Goal: Task Accomplishment & Management: Manage account settings

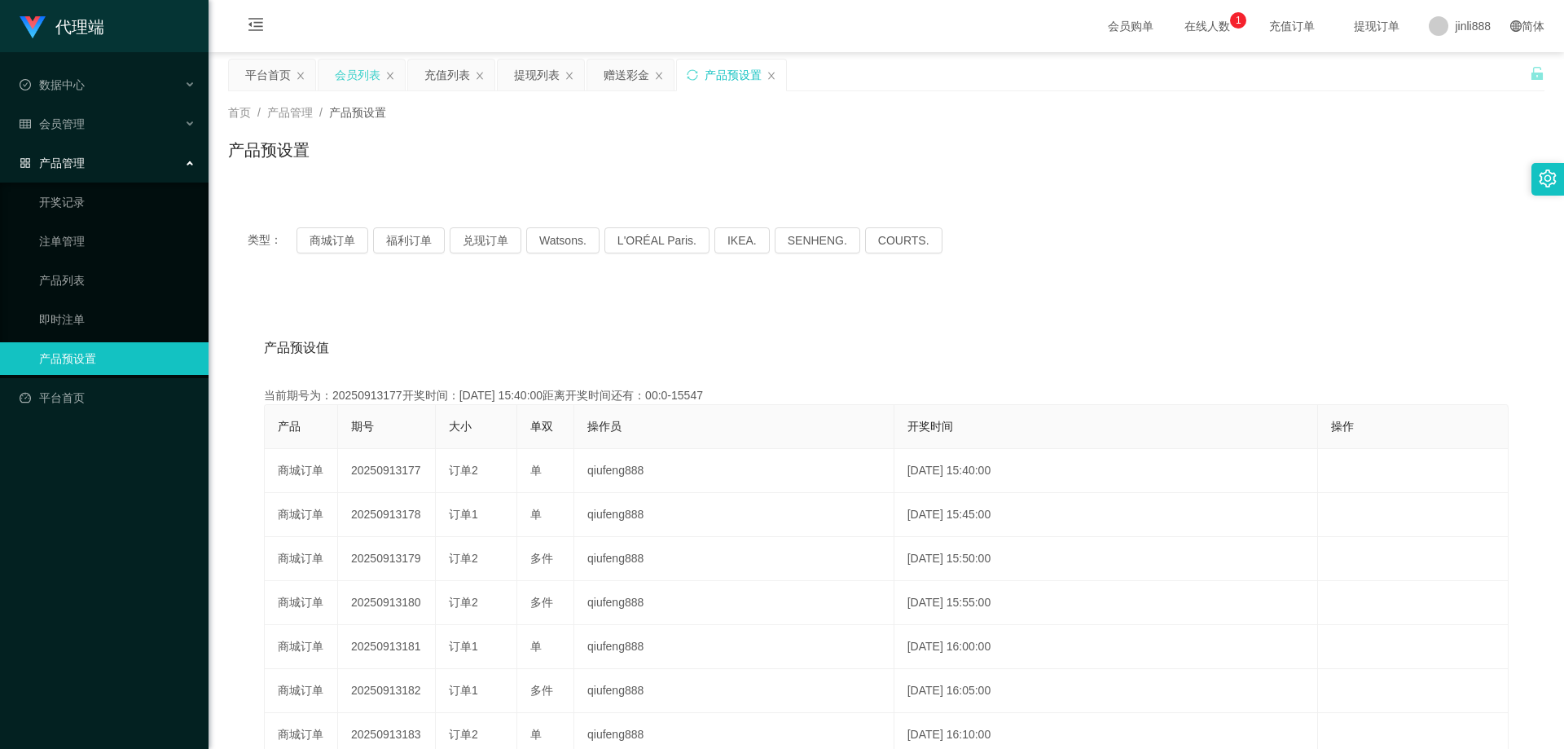
click at [378, 84] on div "会员列表" at bounding box center [358, 74] width 46 height 31
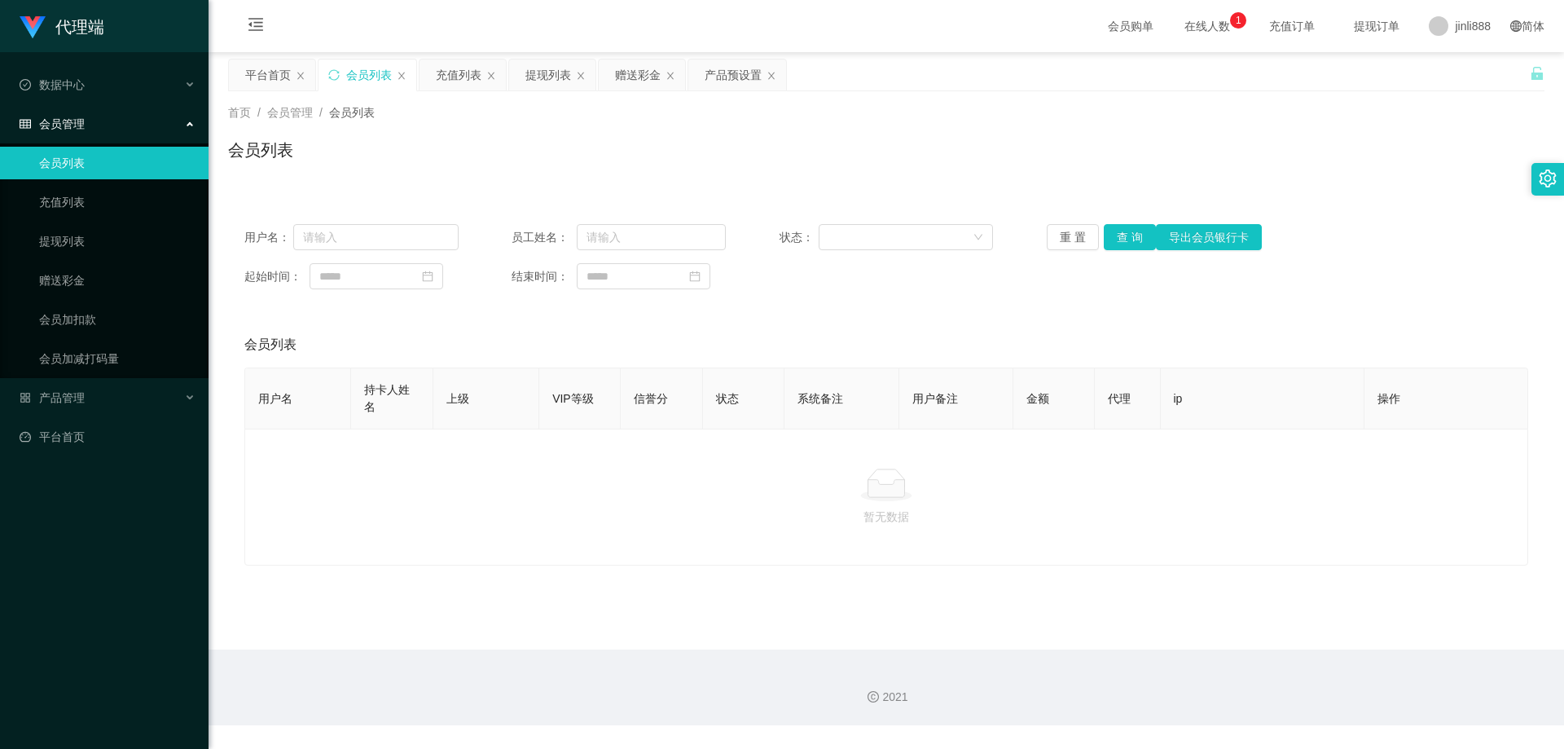
click at [373, 75] on div "会员列表" at bounding box center [369, 74] width 46 height 31
click at [628, 242] on input "text" at bounding box center [651, 237] width 149 height 26
click at [394, 233] on input "text" at bounding box center [375, 237] width 165 height 26
type input "123"
click at [669, 244] on input "text" at bounding box center [651, 237] width 149 height 26
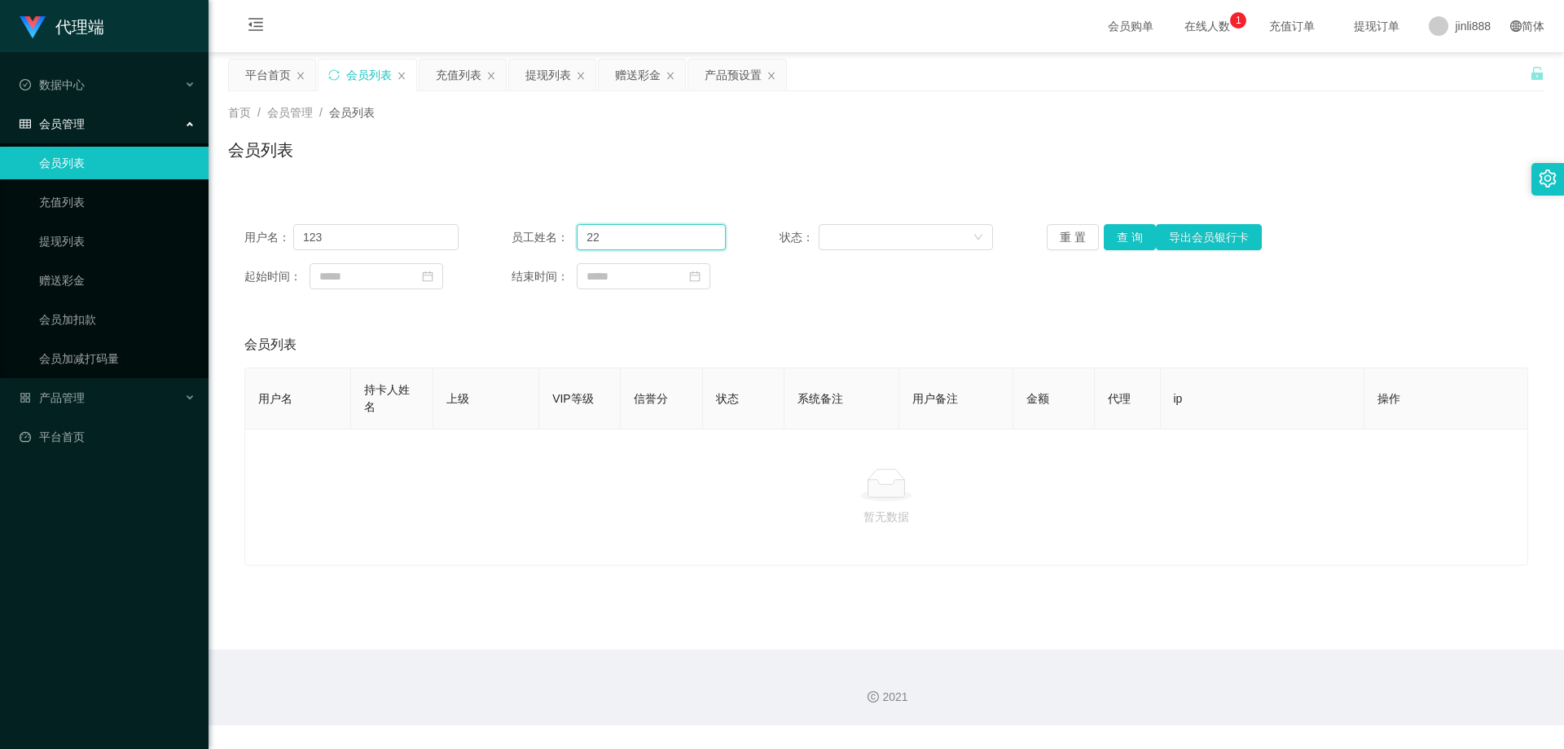
type input "22"
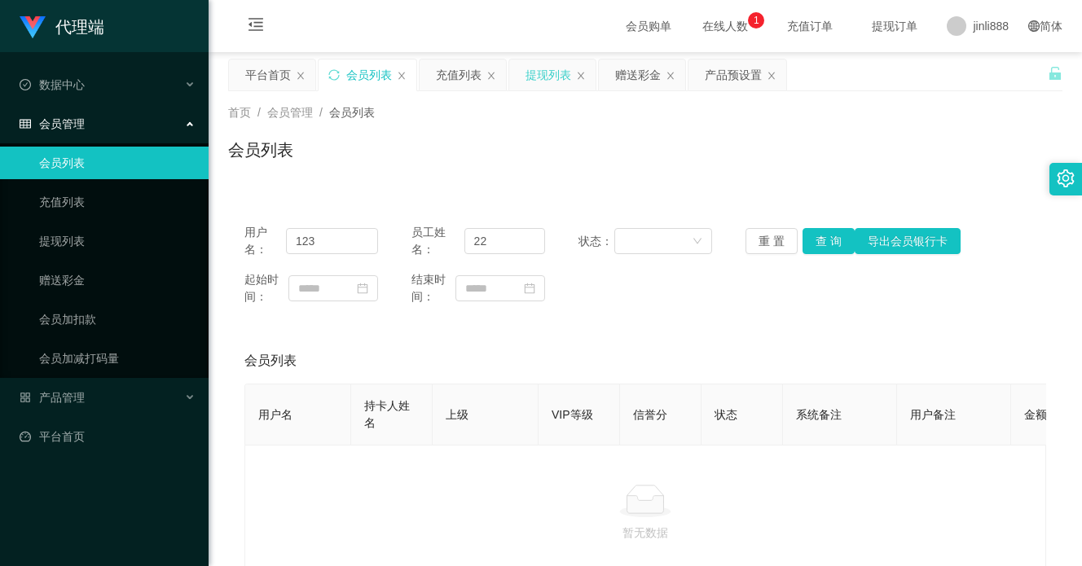
click at [547, 74] on div "提现列表" at bounding box center [549, 74] width 46 height 31
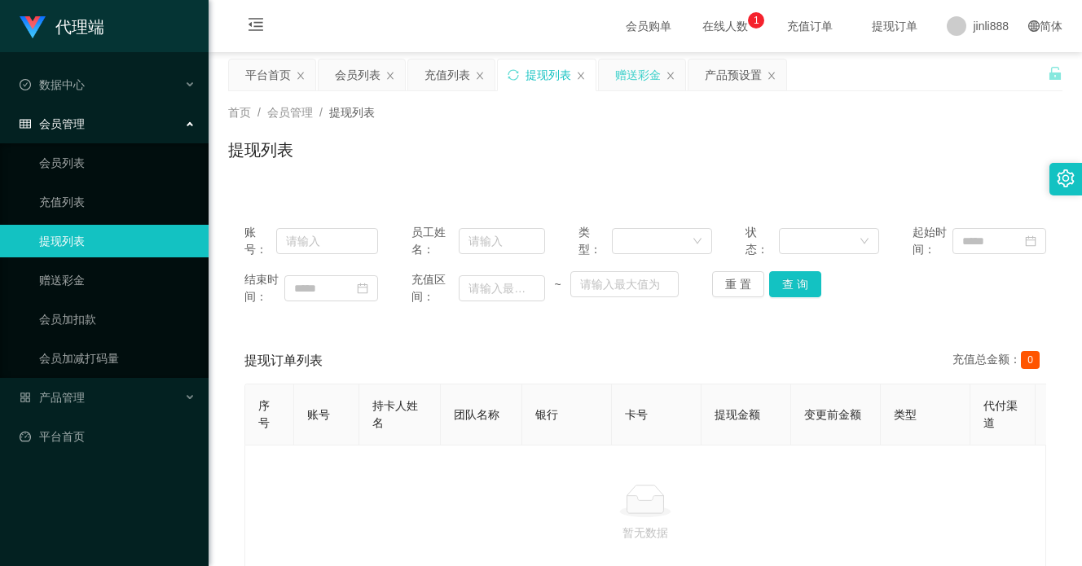
click at [646, 81] on div "赠送彩金" at bounding box center [638, 74] width 46 height 31
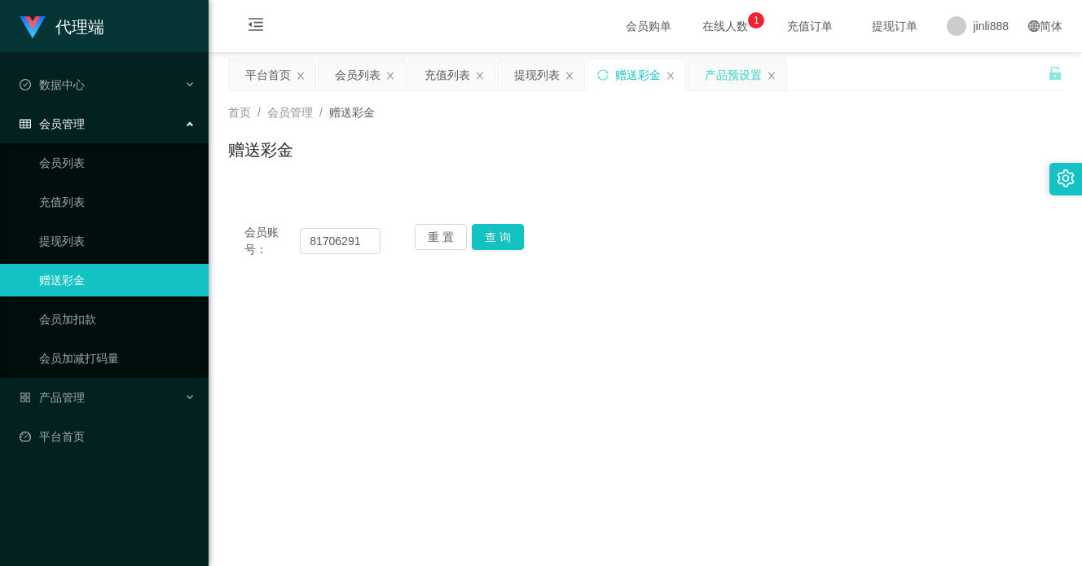
click at [735, 82] on div "产品预设置" at bounding box center [733, 74] width 57 height 31
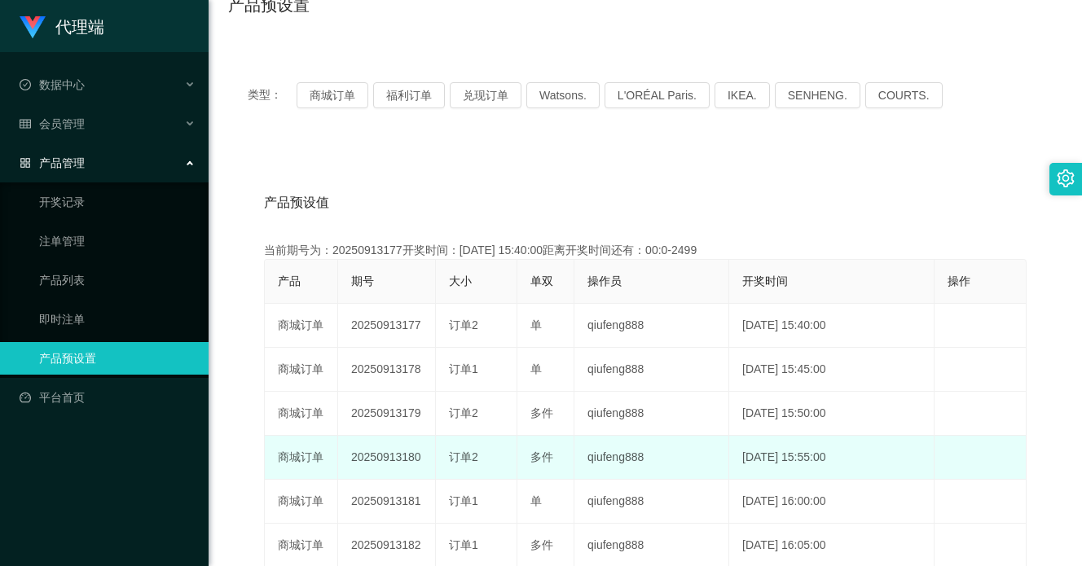
scroll to position [244, 0]
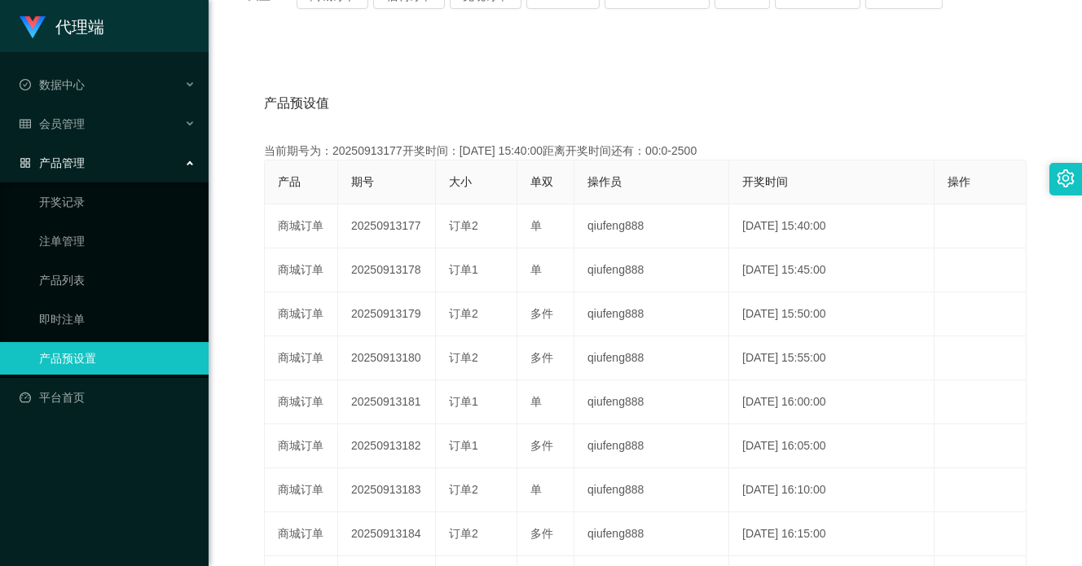
click at [191, 165] on div "产品管理" at bounding box center [104, 163] width 209 height 33
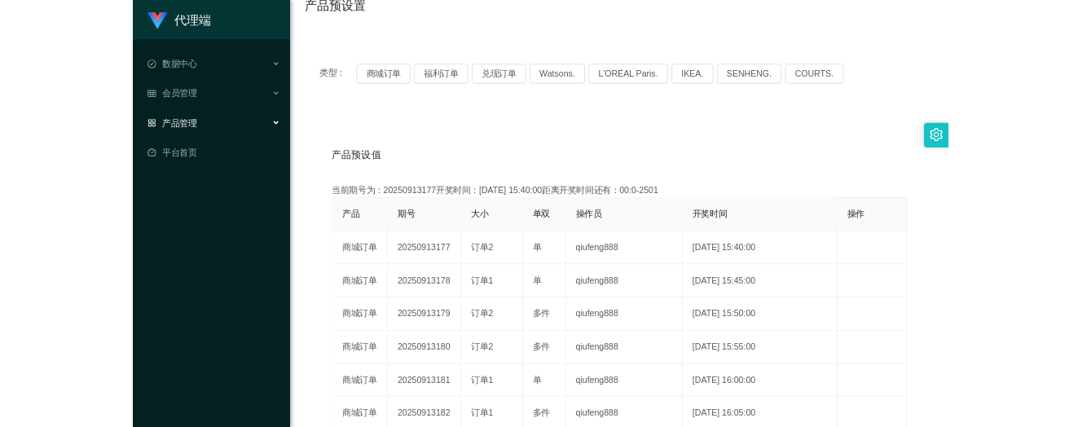
scroll to position [0, 0]
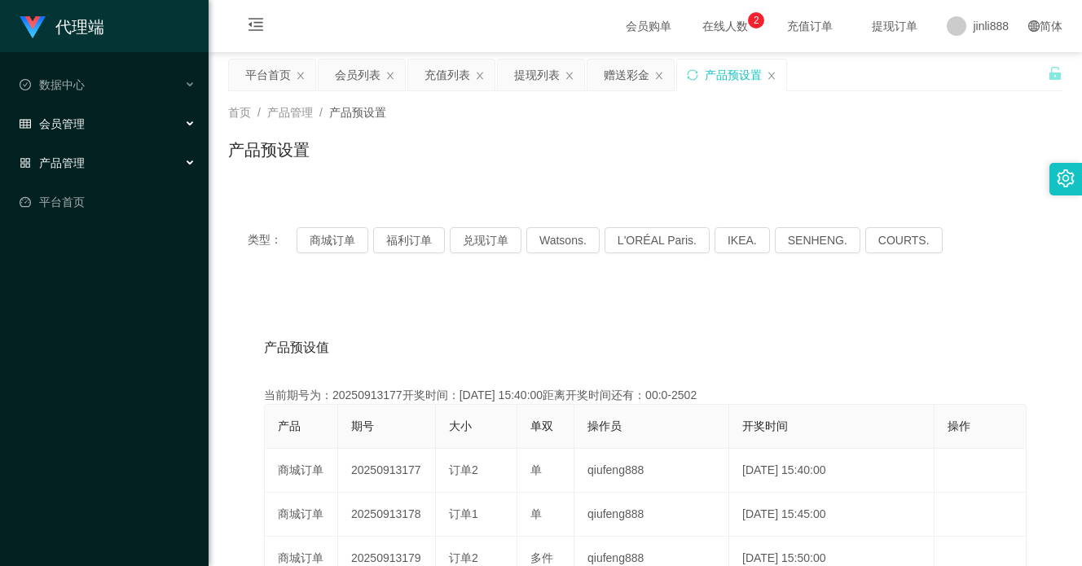
click at [178, 121] on div "会员管理" at bounding box center [104, 124] width 209 height 33
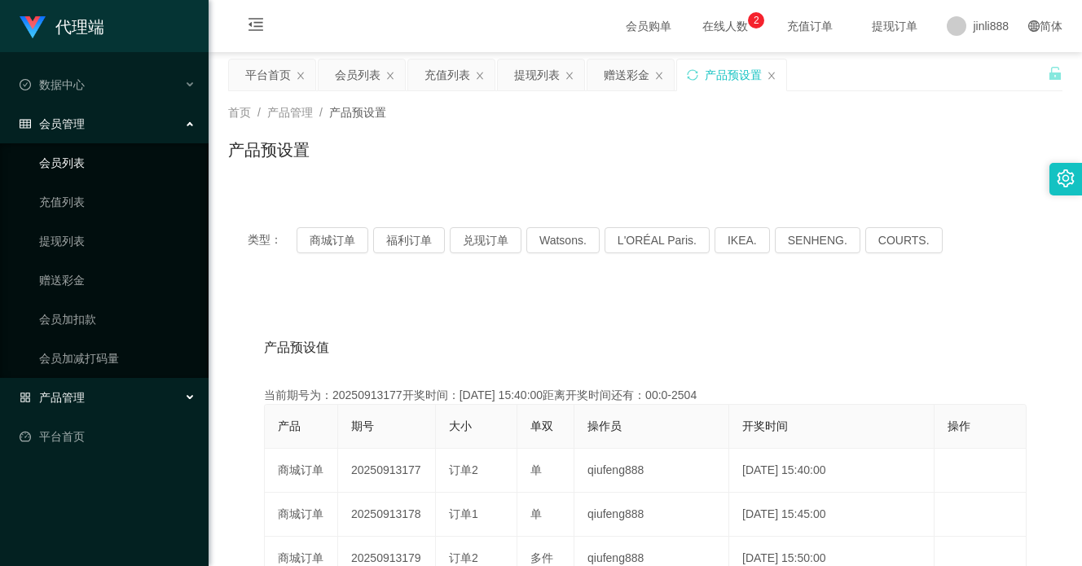
click at [183, 134] on div "会员管理" at bounding box center [104, 124] width 209 height 33
